Goal: Task Accomplishment & Management: Complete application form

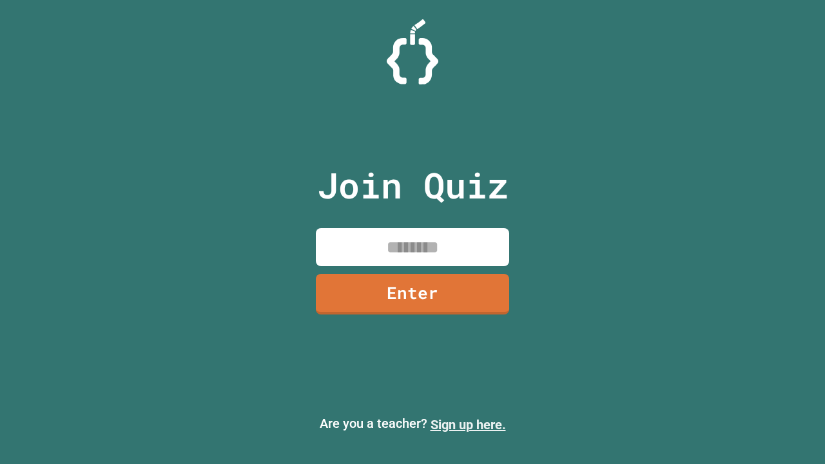
click at [468, 425] on link "Sign up here." at bounding box center [467, 424] width 75 height 15
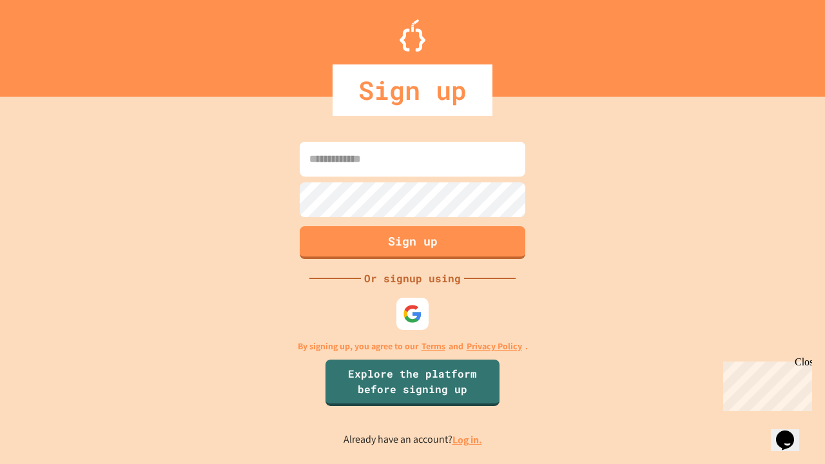
click at [468, 439] on link "Log in." at bounding box center [467, 440] width 30 height 14
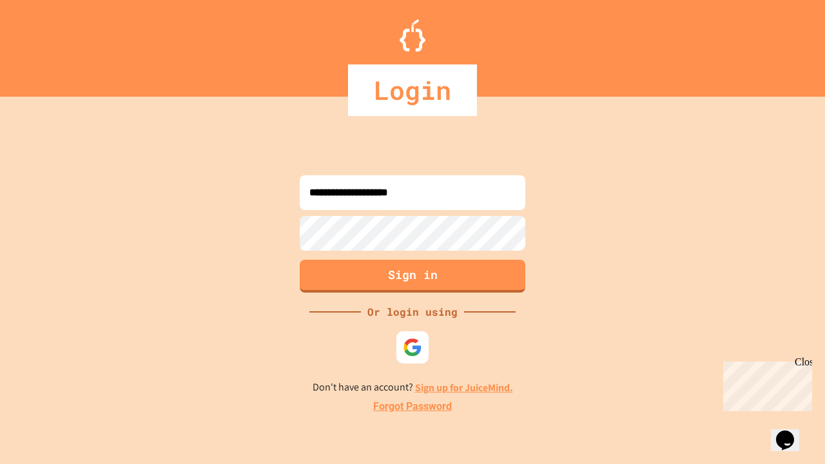
type input "**********"
